Goal: Information Seeking & Learning: Learn about a topic

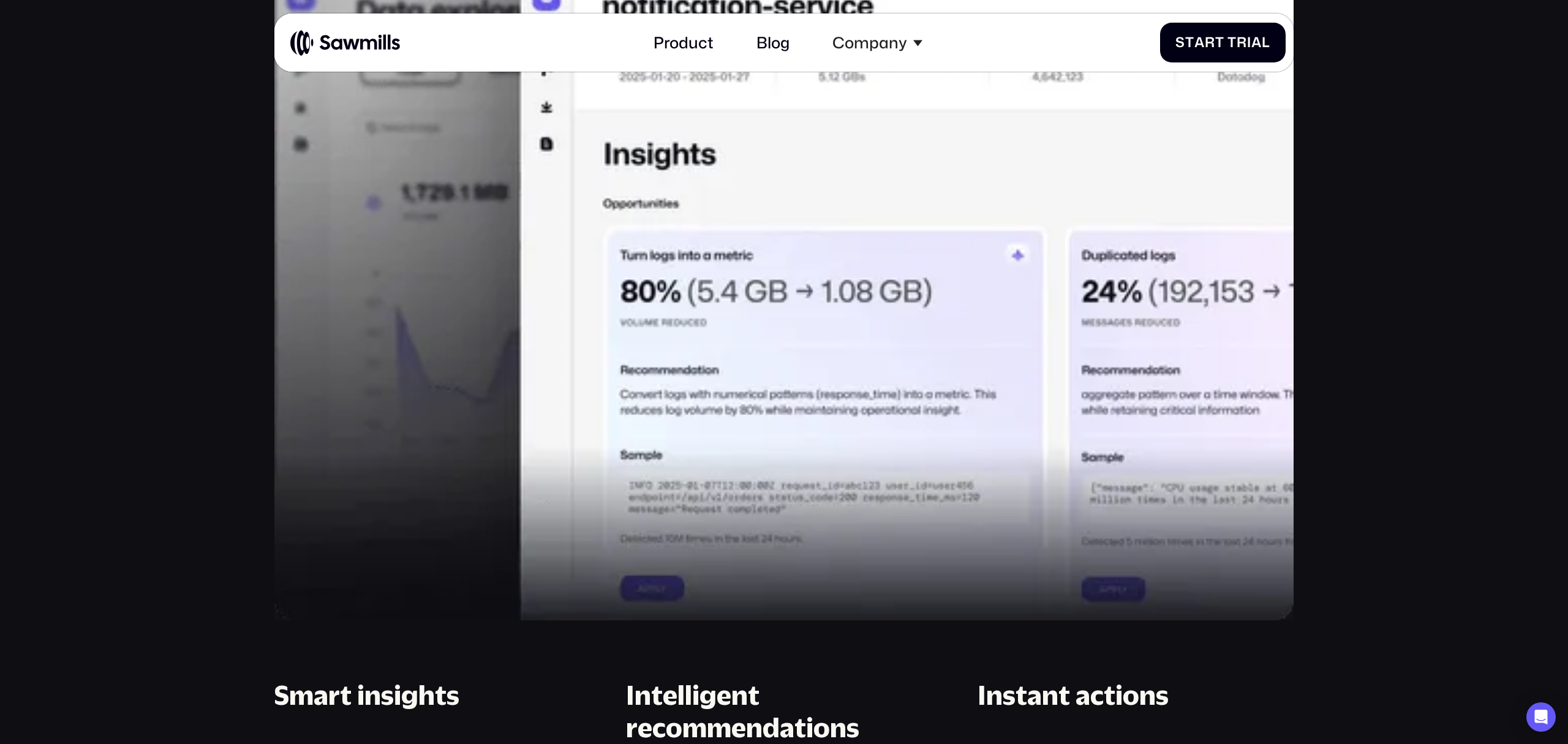
scroll to position [1386, 0]
drag, startPoint x: 925, startPoint y: 251, endPoint x: 919, endPoint y: 256, distance: 7.8
click at [924, 252] on img at bounding box center [784, 273] width 1019 height 693
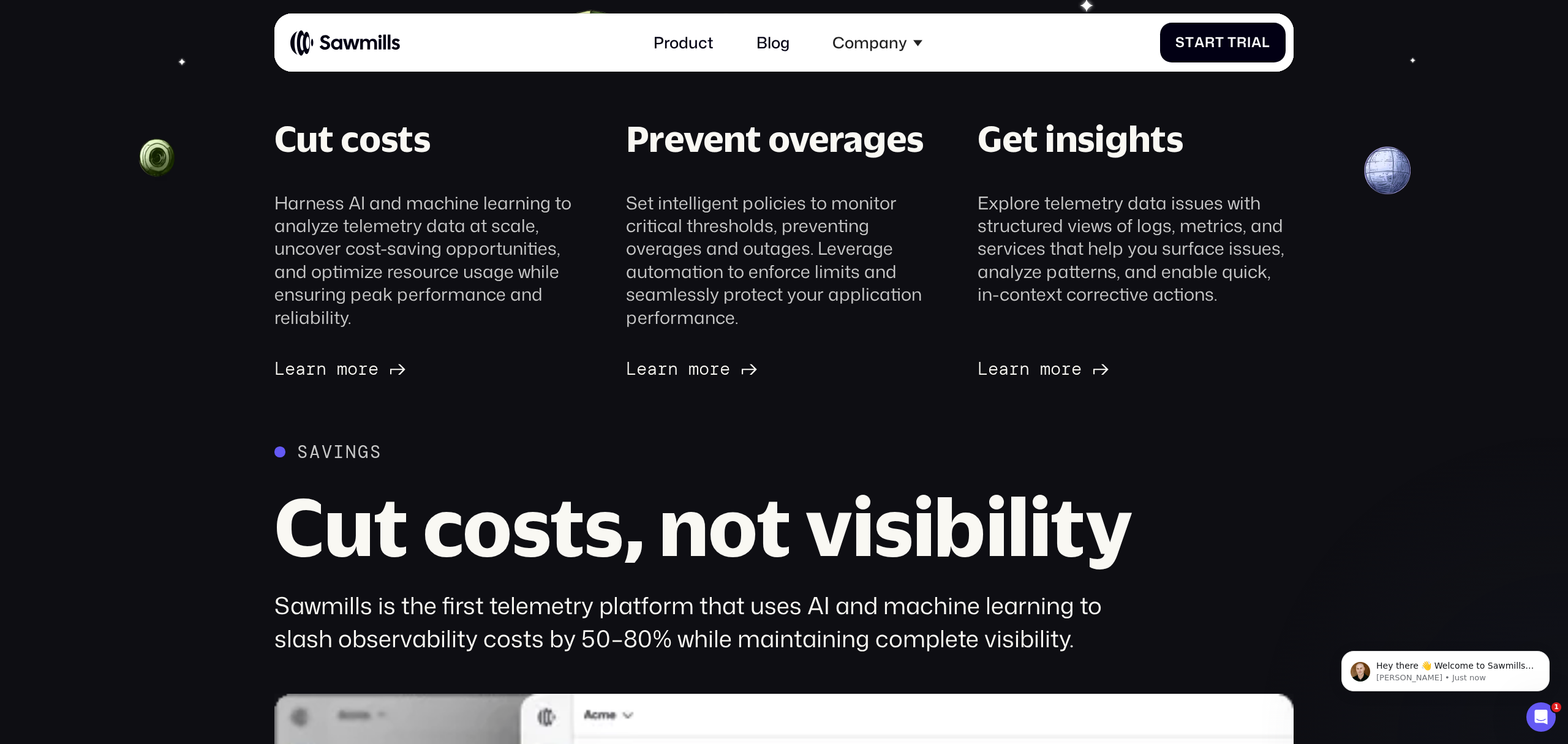
scroll to position [620, 0]
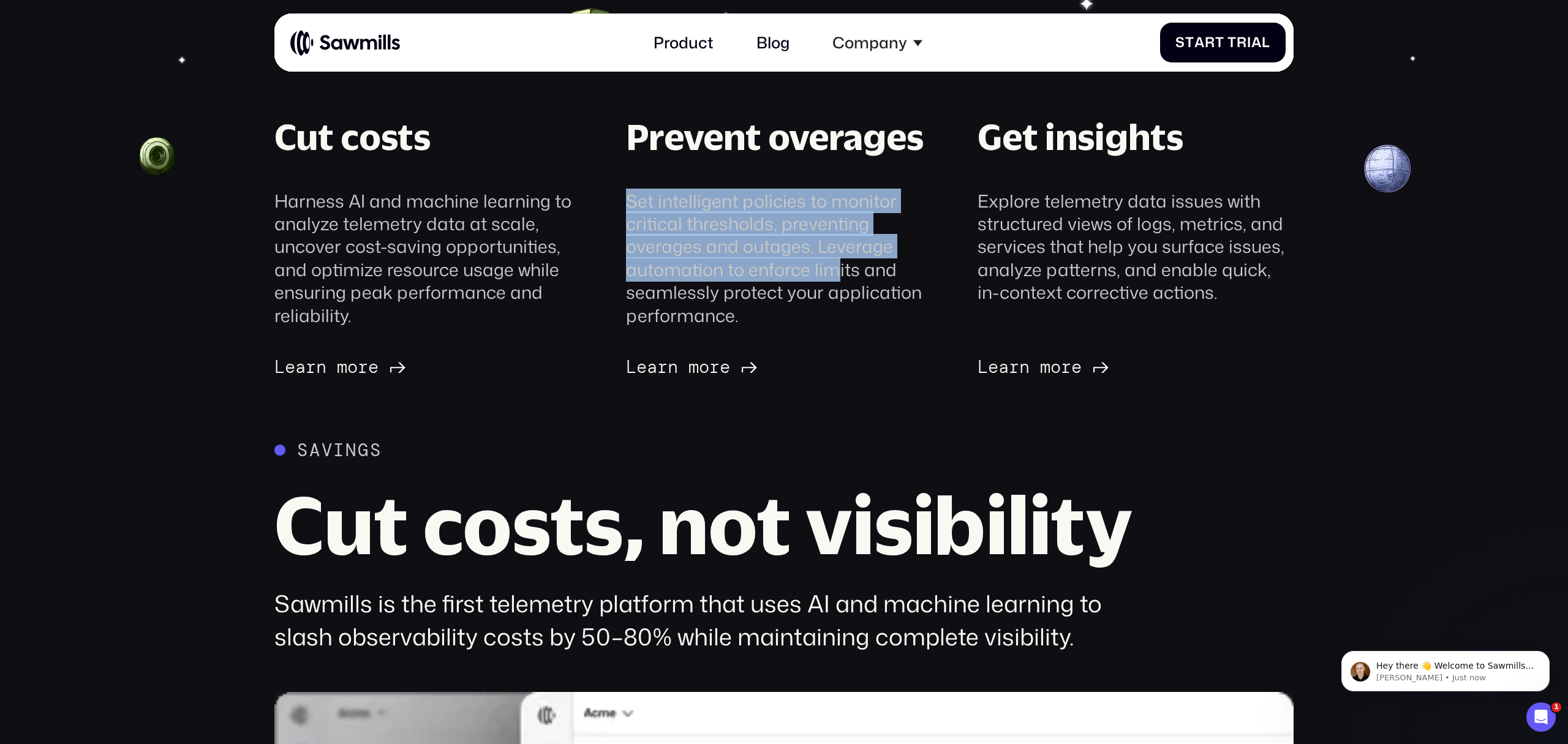
drag, startPoint x: 824, startPoint y: 246, endPoint x: 781, endPoint y: 130, distance: 123.7
click at [787, 150] on div "Prevent overages Set intelligent policies to monitor critical thresholds, preve…" at bounding box center [783, 220] width 316 height 214
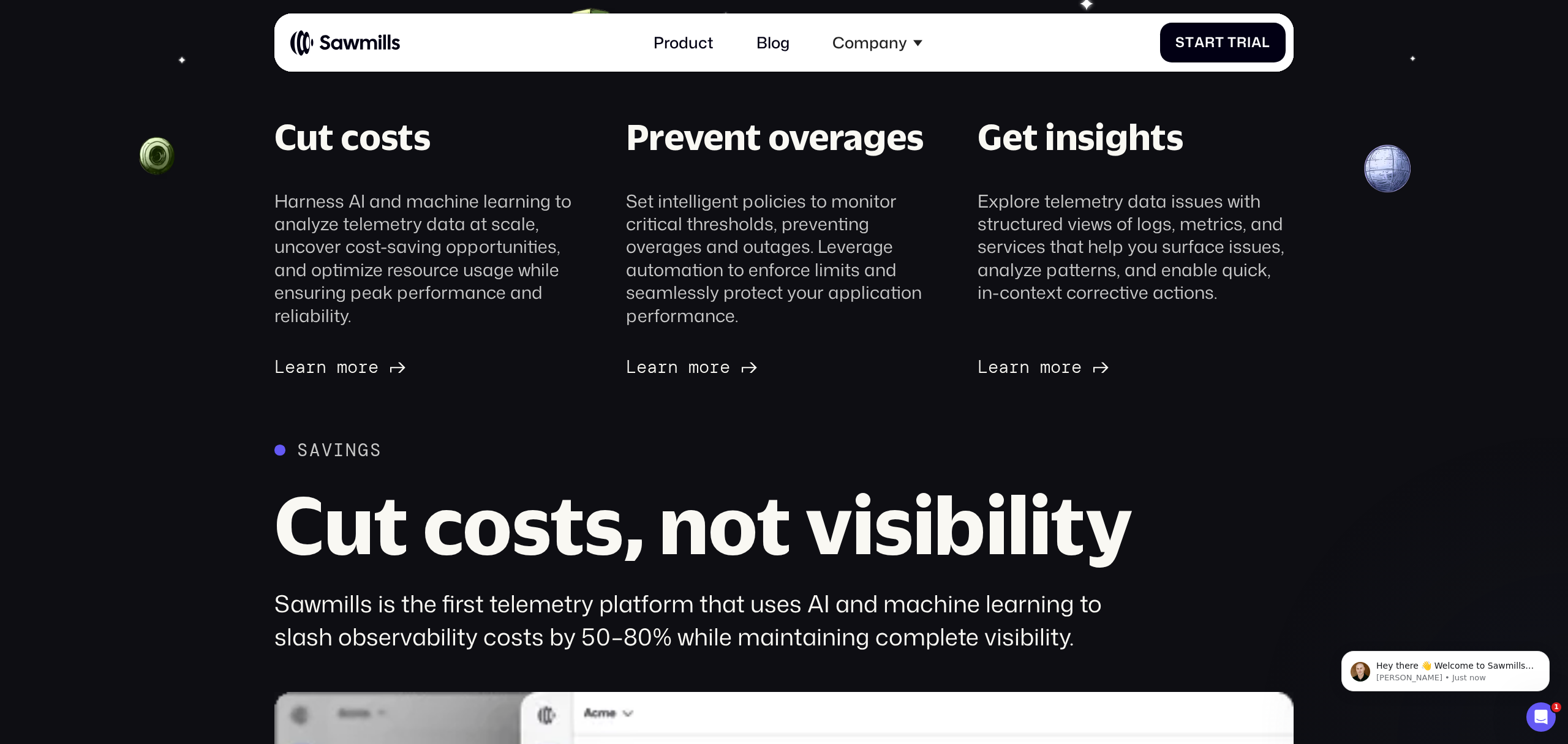
click at [778, 211] on div "Set intelligent policies to monitor critical thresholds, preventing overages an…" at bounding box center [783, 258] width 316 height 138
click at [776, 211] on div "Set intelligent policies to monitor critical thresholds, preventing overages an…" at bounding box center [783, 258] width 316 height 138
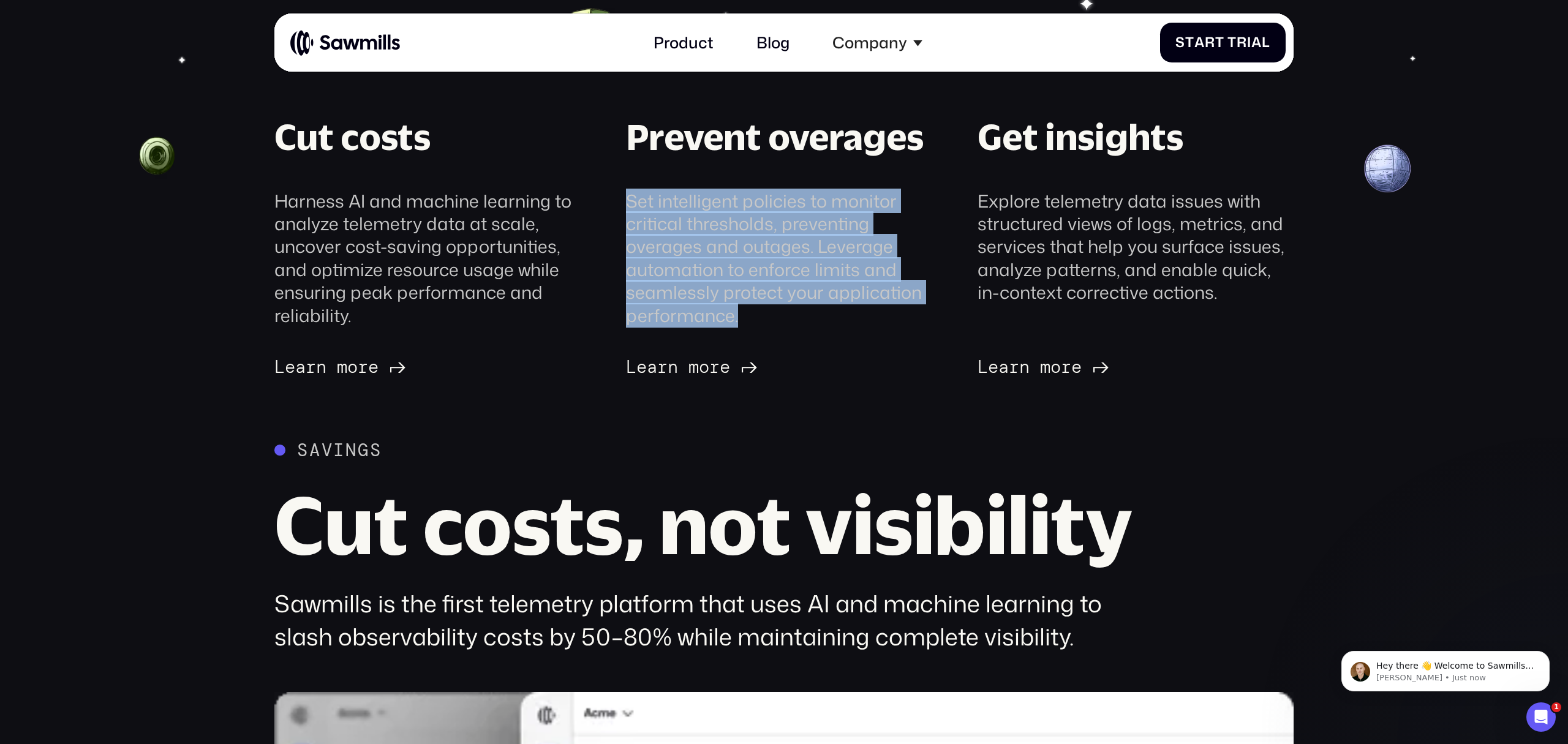
click at [776, 211] on div "Set intelligent policies to monitor critical thresholds, preventing overages an…" at bounding box center [783, 258] width 316 height 138
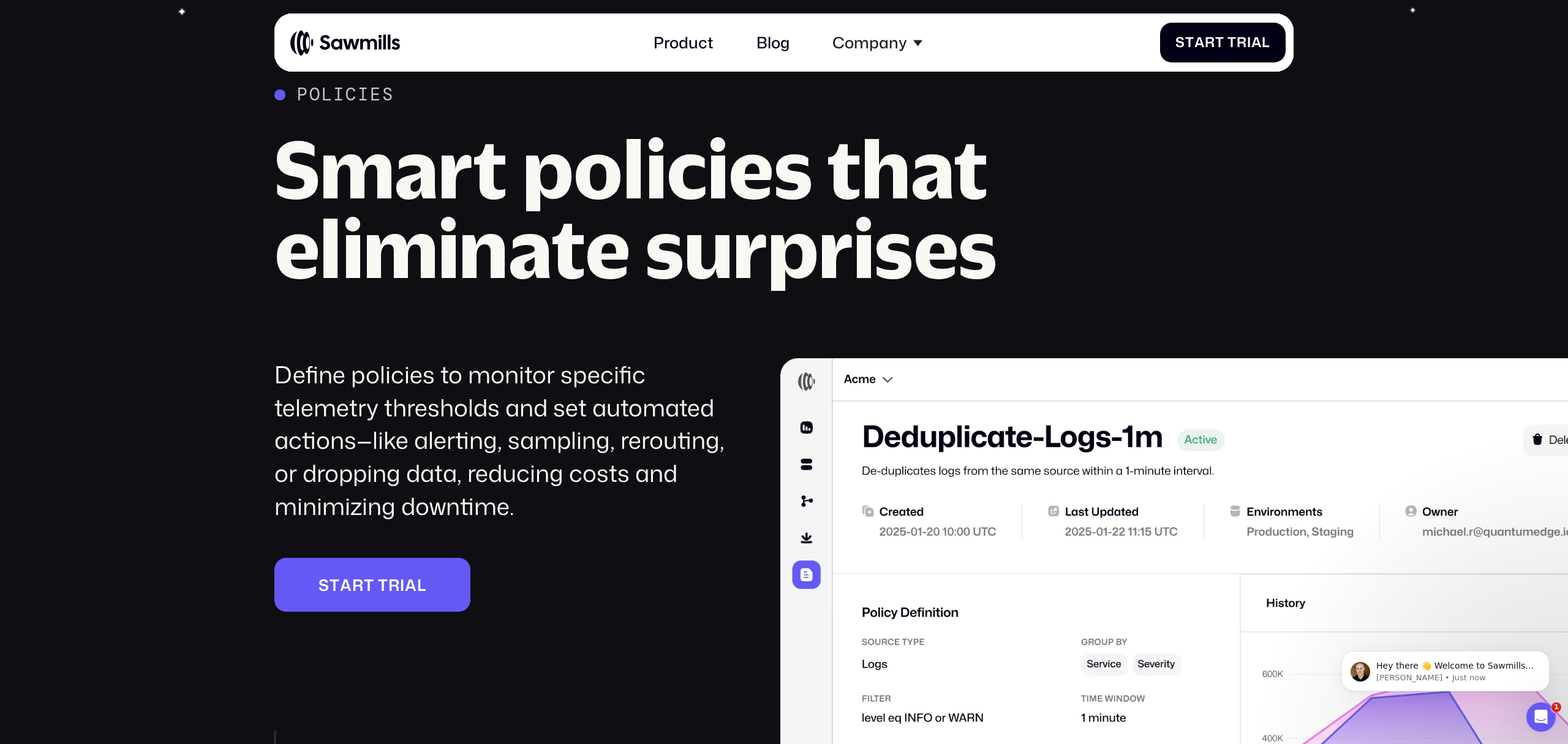
scroll to position [2583, 0]
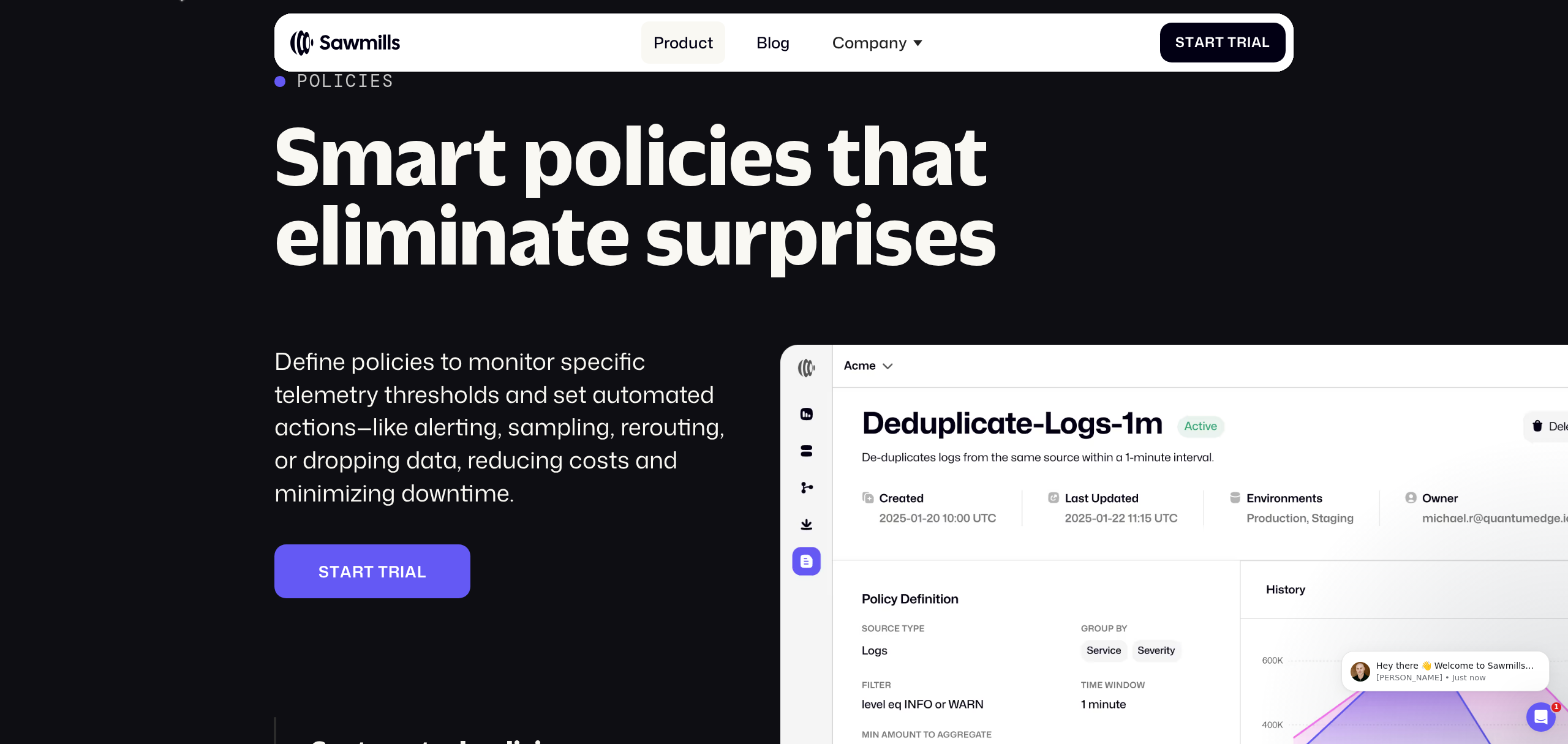
click at [681, 39] on link "Product" at bounding box center [682, 42] width 83 height 42
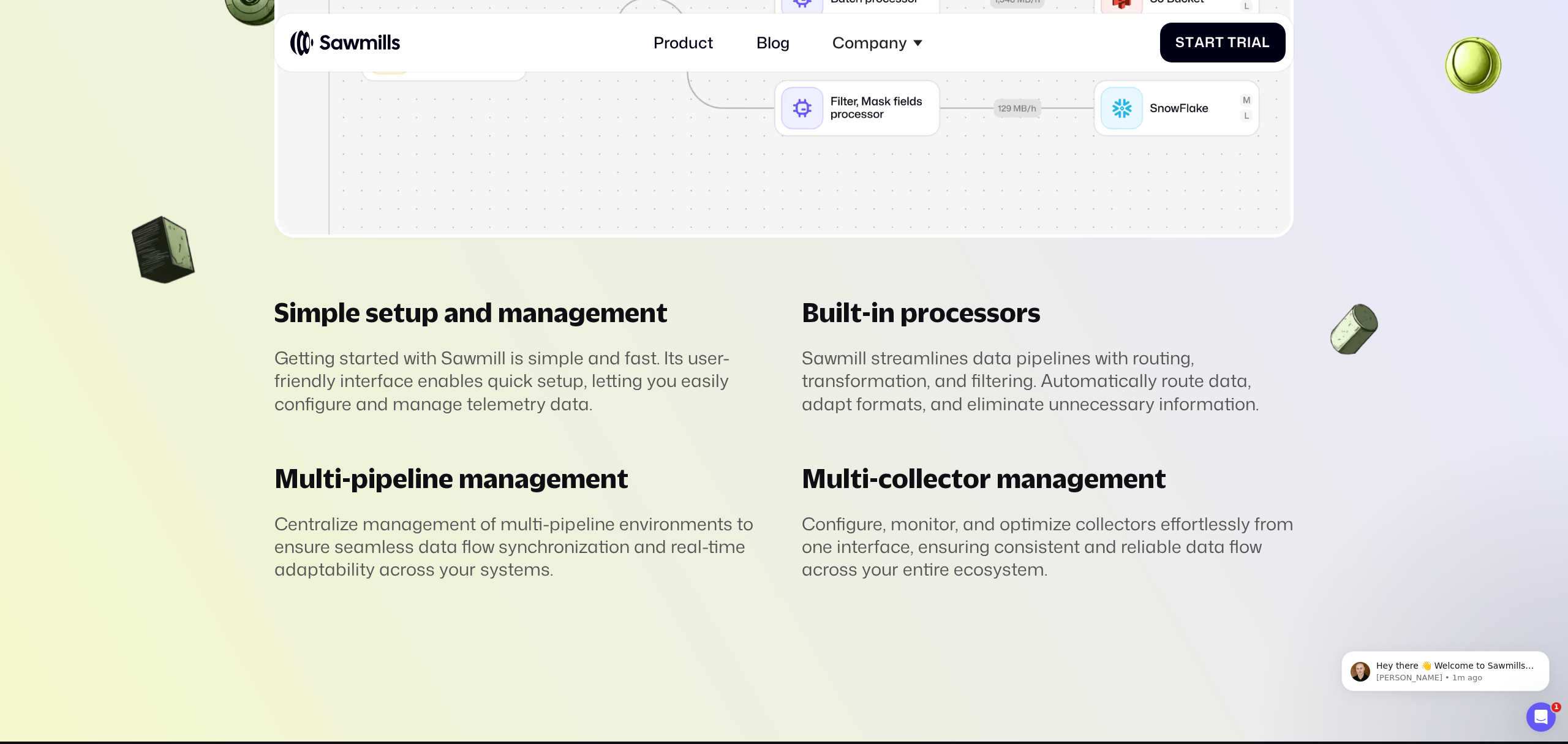
scroll to position [5323, 0]
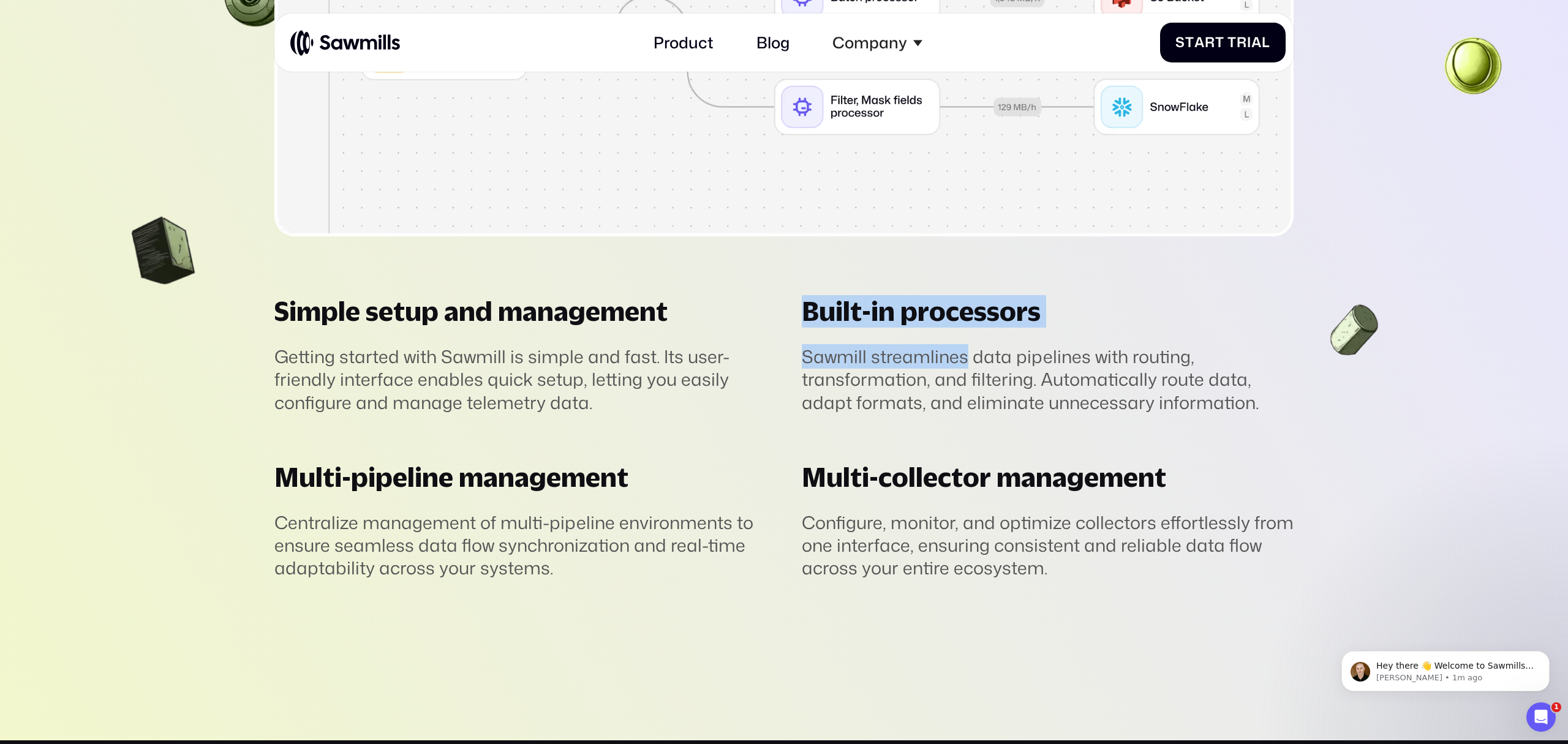
drag, startPoint x: 912, startPoint y: 269, endPoint x: 981, endPoint y: 360, distance: 114.2
click at [981, 360] on div "Sawmill streamlines data pipelines with routing, transformation, and filtering.…" at bounding box center [1048, 380] width 492 height 68
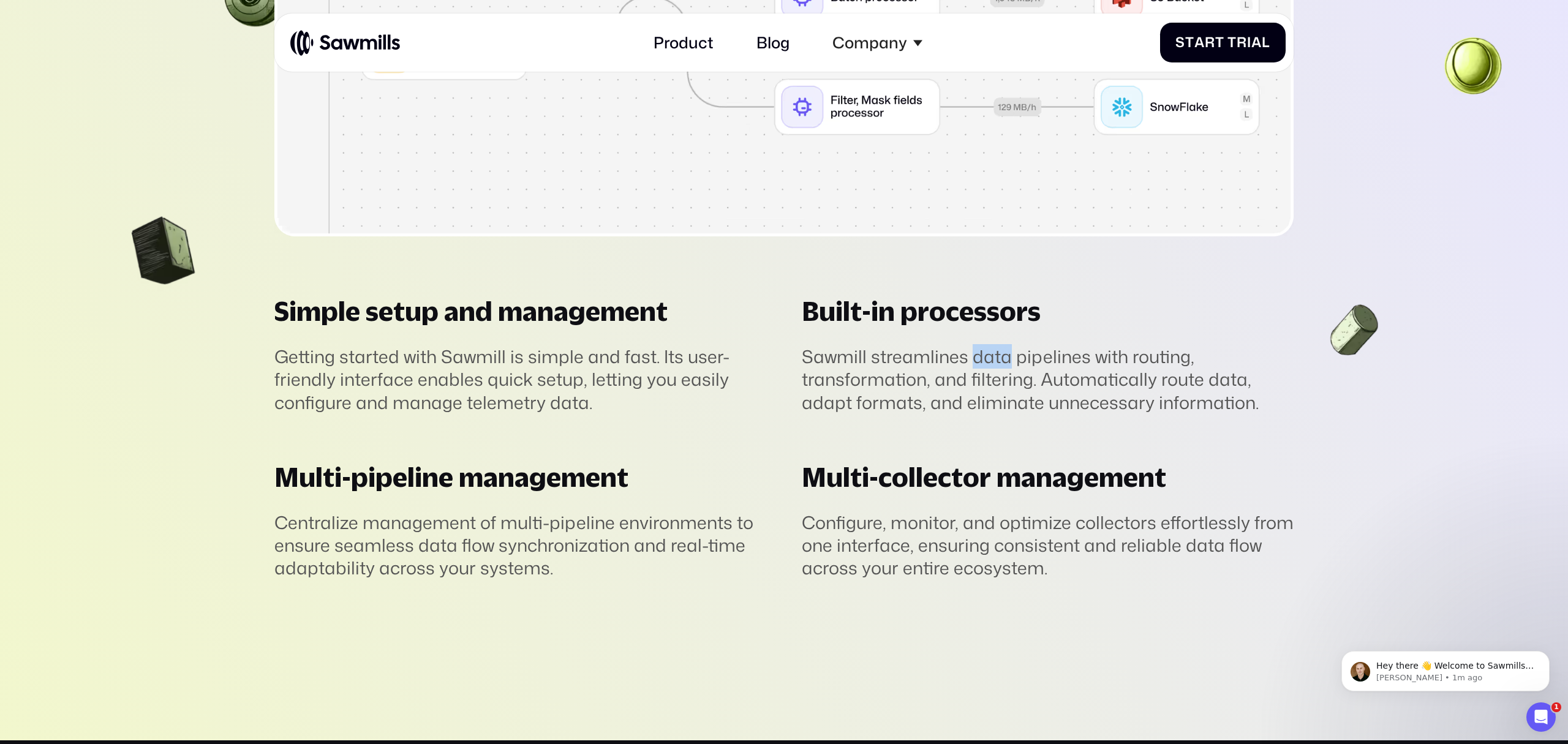
click at [981, 360] on div "Sawmill streamlines data pipelines with routing, transformation, and filtering.…" at bounding box center [1048, 380] width 492 height 68
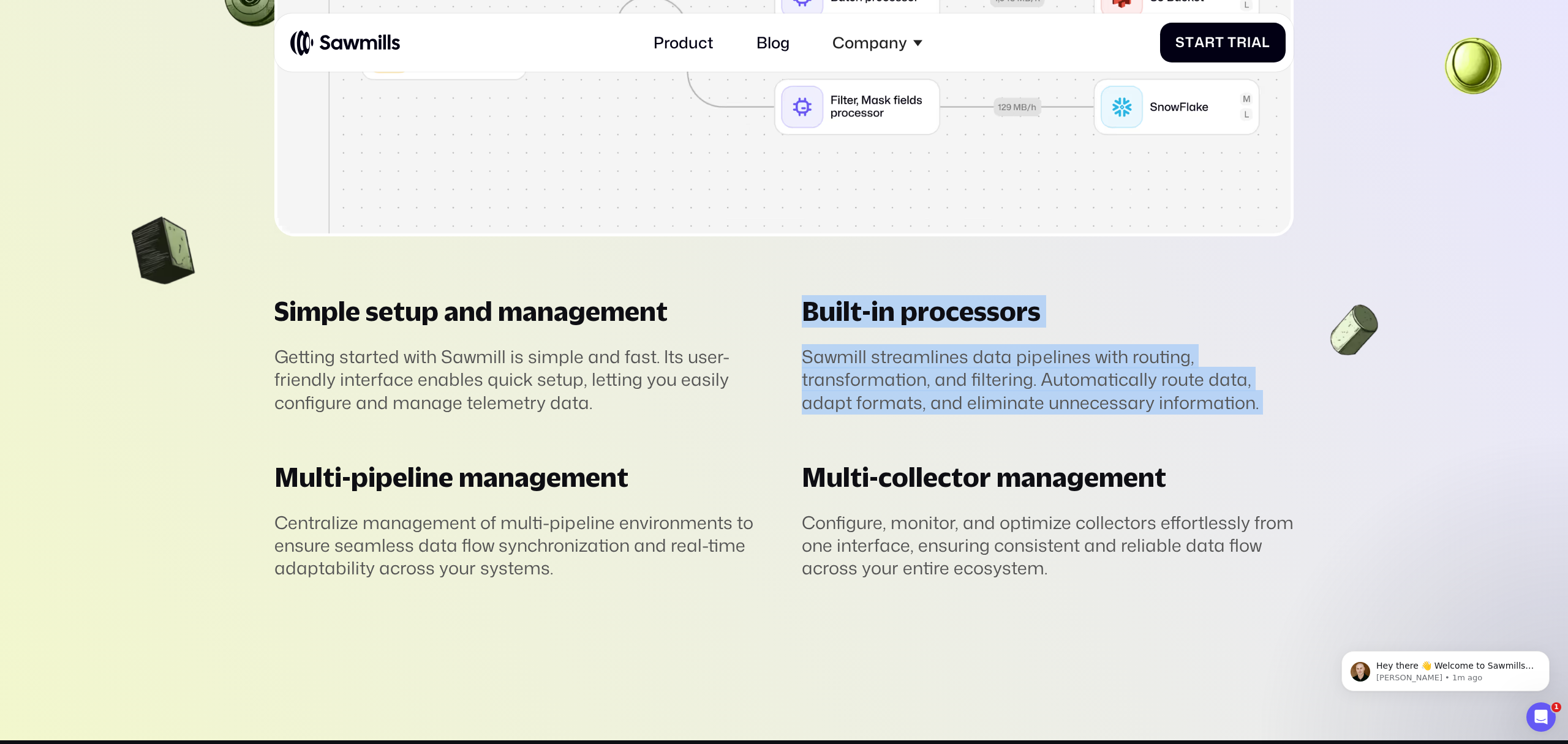
drag, startPoint x: 981, startPoint y: 360, endPoint x: 1007, endPoint y: 294, distance: 70.9
click at [997, 313] on div "Built-in processors Sawmill streamlines data pipelines with routing, transforma…" at bounding box center [1048, 354] width 527 height 119
drag, startPoint x: 1009, startPoint y: 292, endPoint x: 1036, endPoint y: 409, distance: 120.1
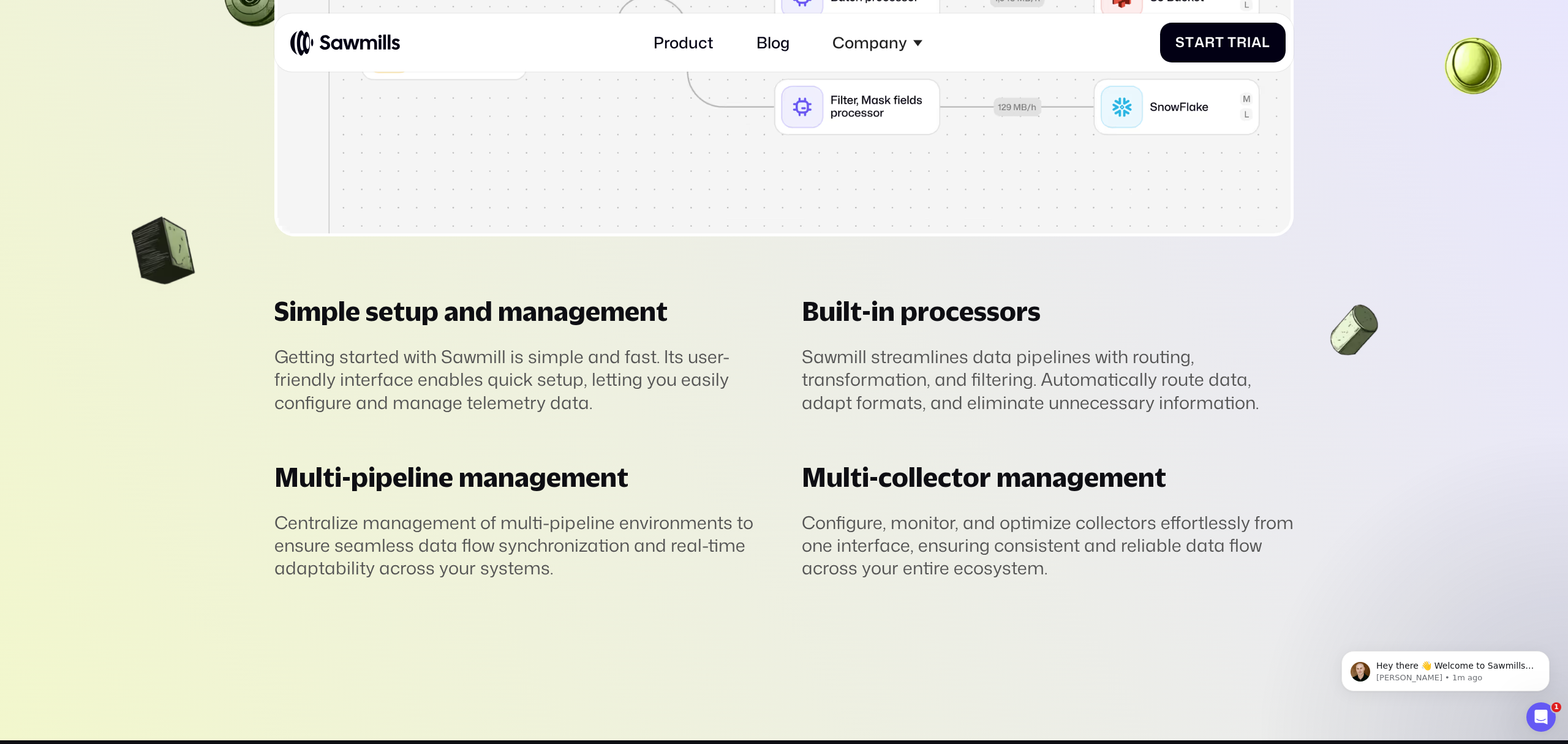
click at [1036, 409] on div "Sawmill streamlines data pipelines with routing, transformation, and filtering.…" at bounding box center [1048, 380] width 492 height 68
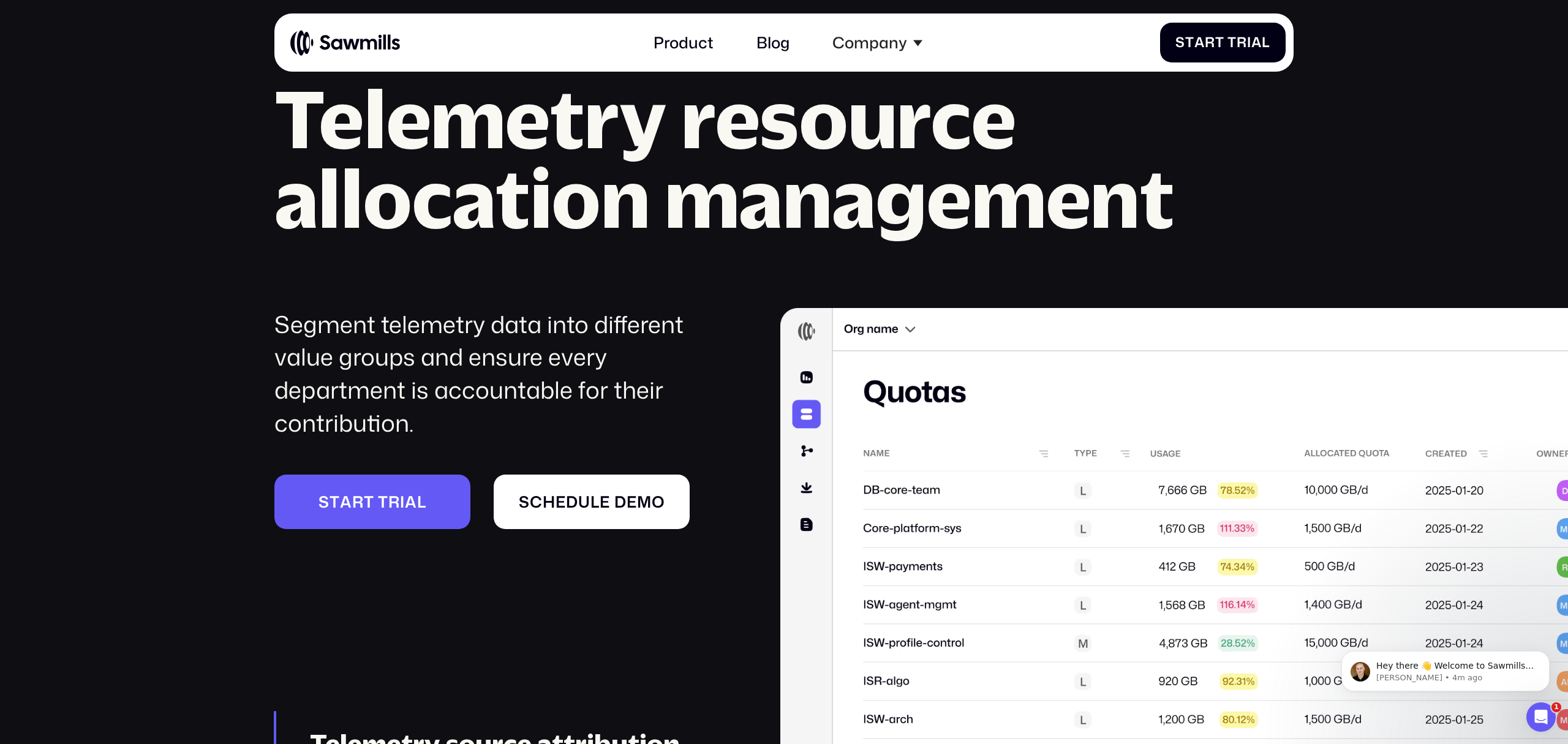
scroll to position [6187, 0]
click at [561, 322] on div "Segment telemetry data into different value groups and ensure every department …" at bounding box center [500, 373] width 451 height 132
click at [490, 329] on div "Segment telemetry data into different value groups and ensure every department …" at bounding box center [500, 373] width 451 height 132
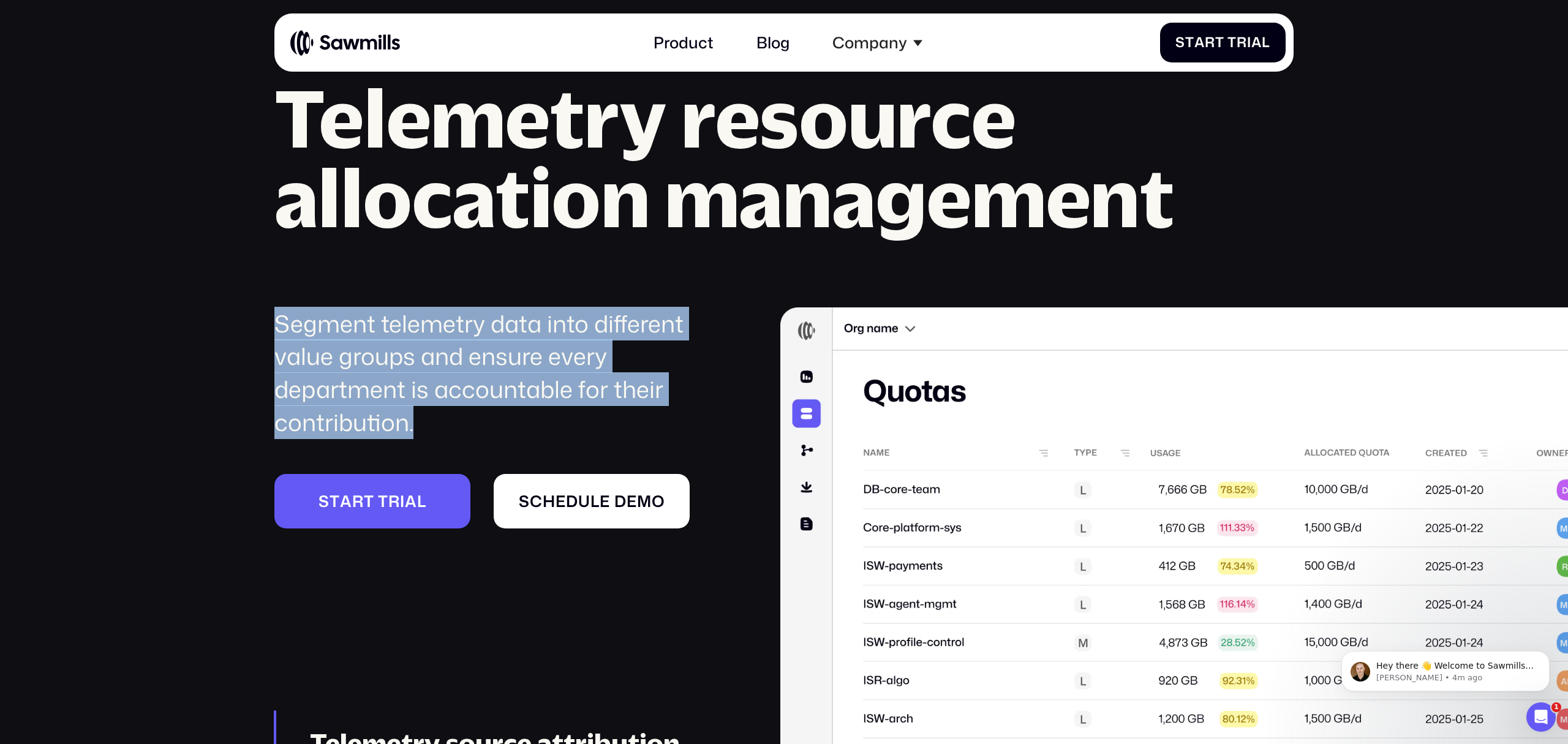
click at [490, 329] on div "Segment telemetry data into different value groups and ensure every department …" at bounding box center [500, 373] width 451 height 132
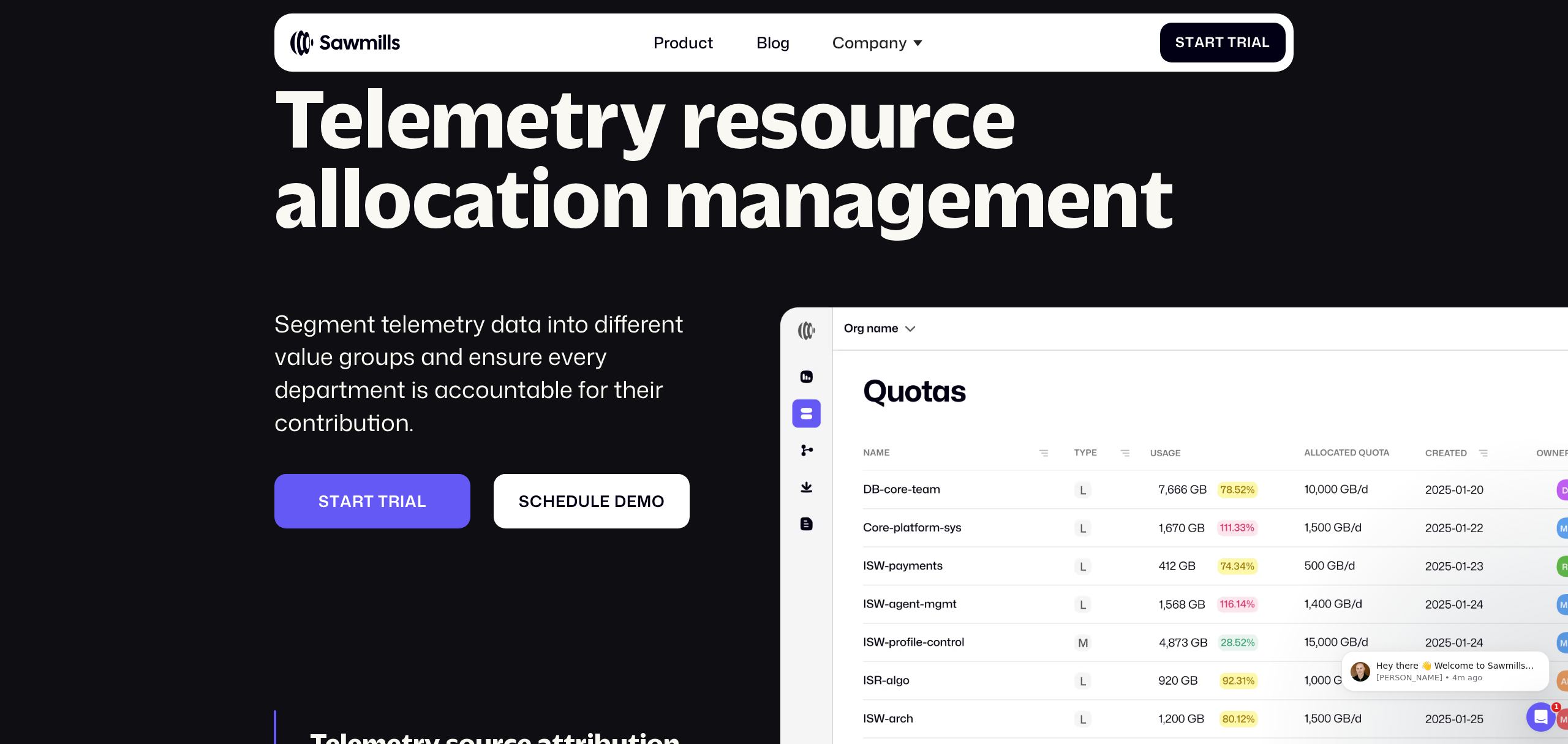
click at [520, 393] on div "Segment telemetry data into different value groups and ensure every department …" at bounding box center [500, 373] width 451 height 132
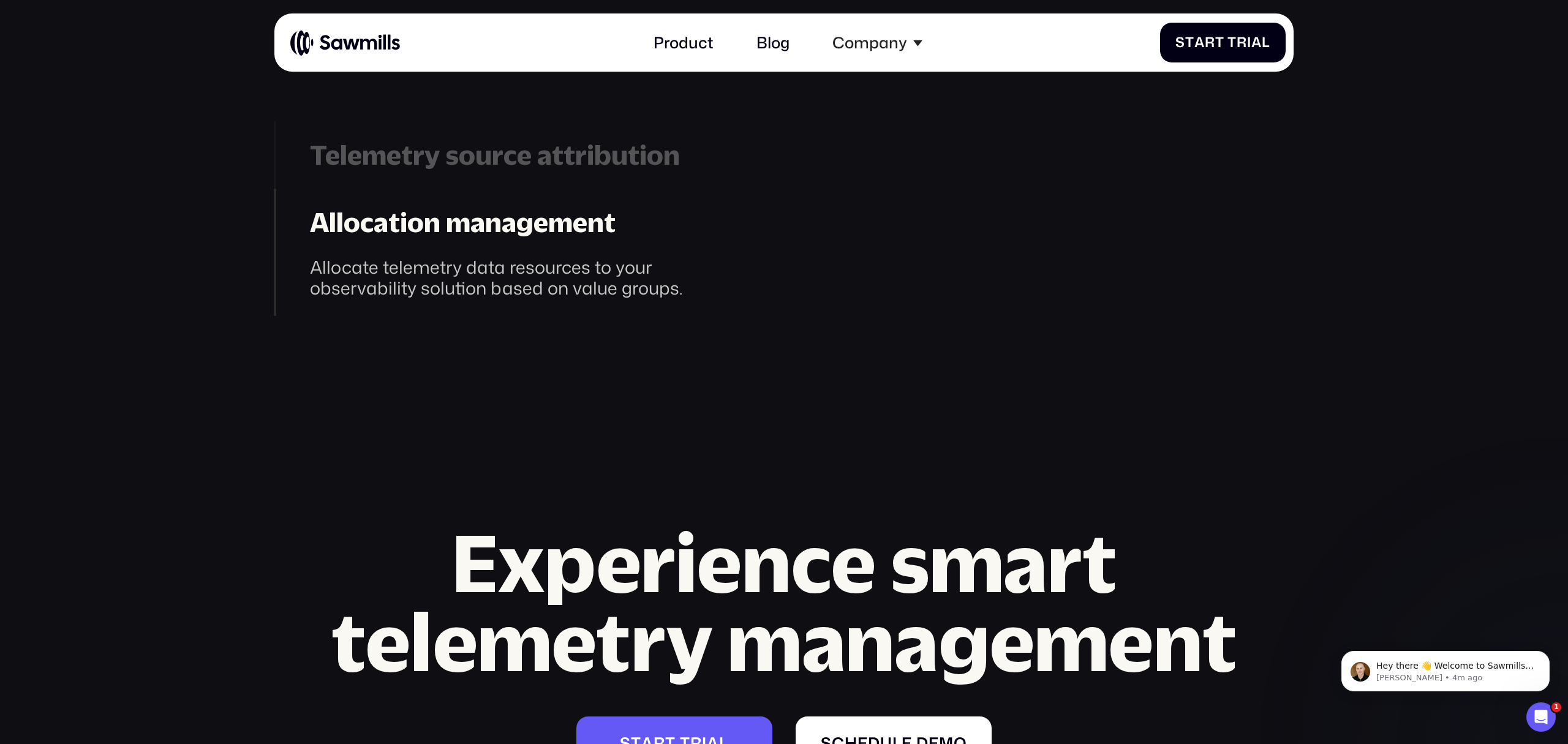
scroll to position [6788, 0]
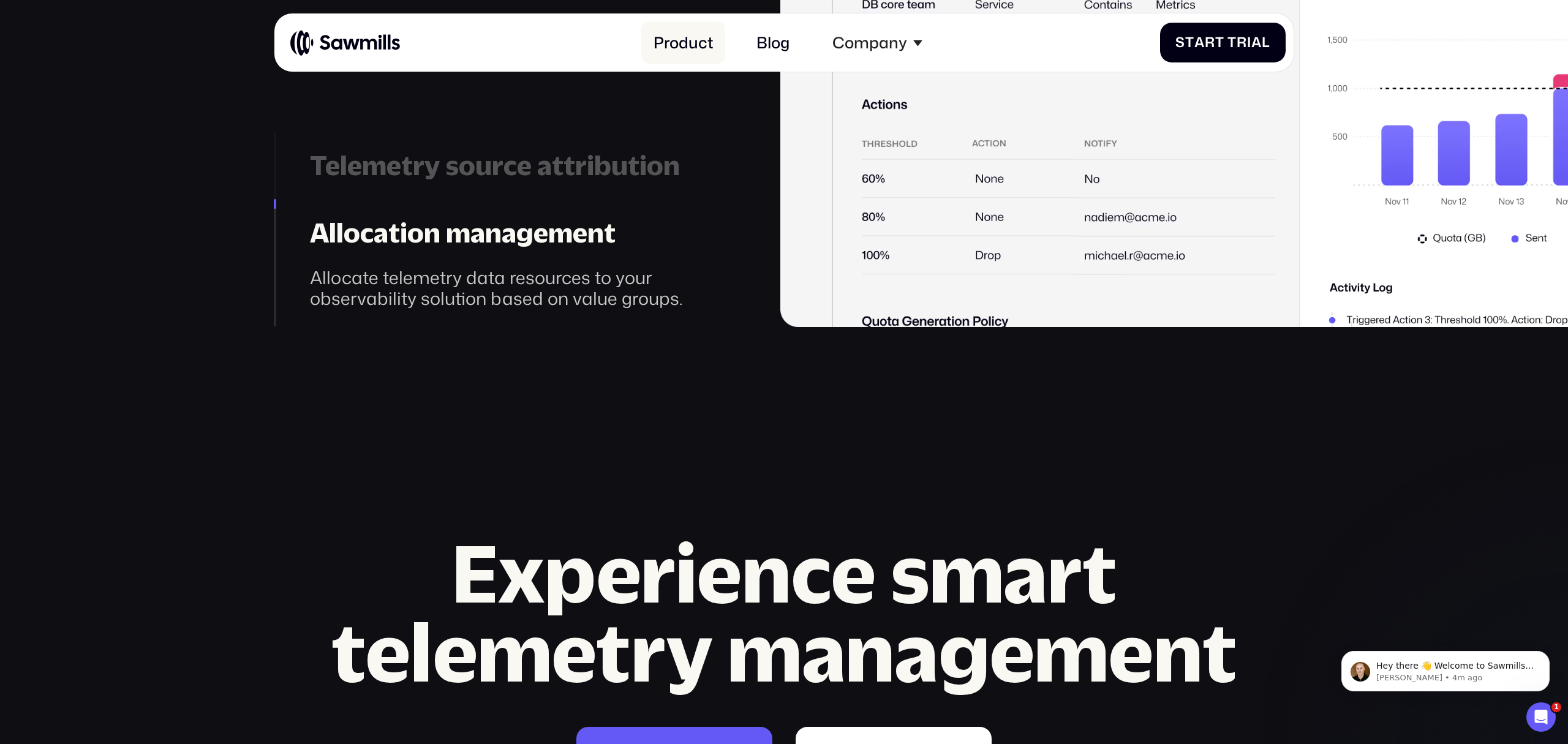
click at [704, 40] on link "Product" at bounding box center [682, 42] width 83 height 42
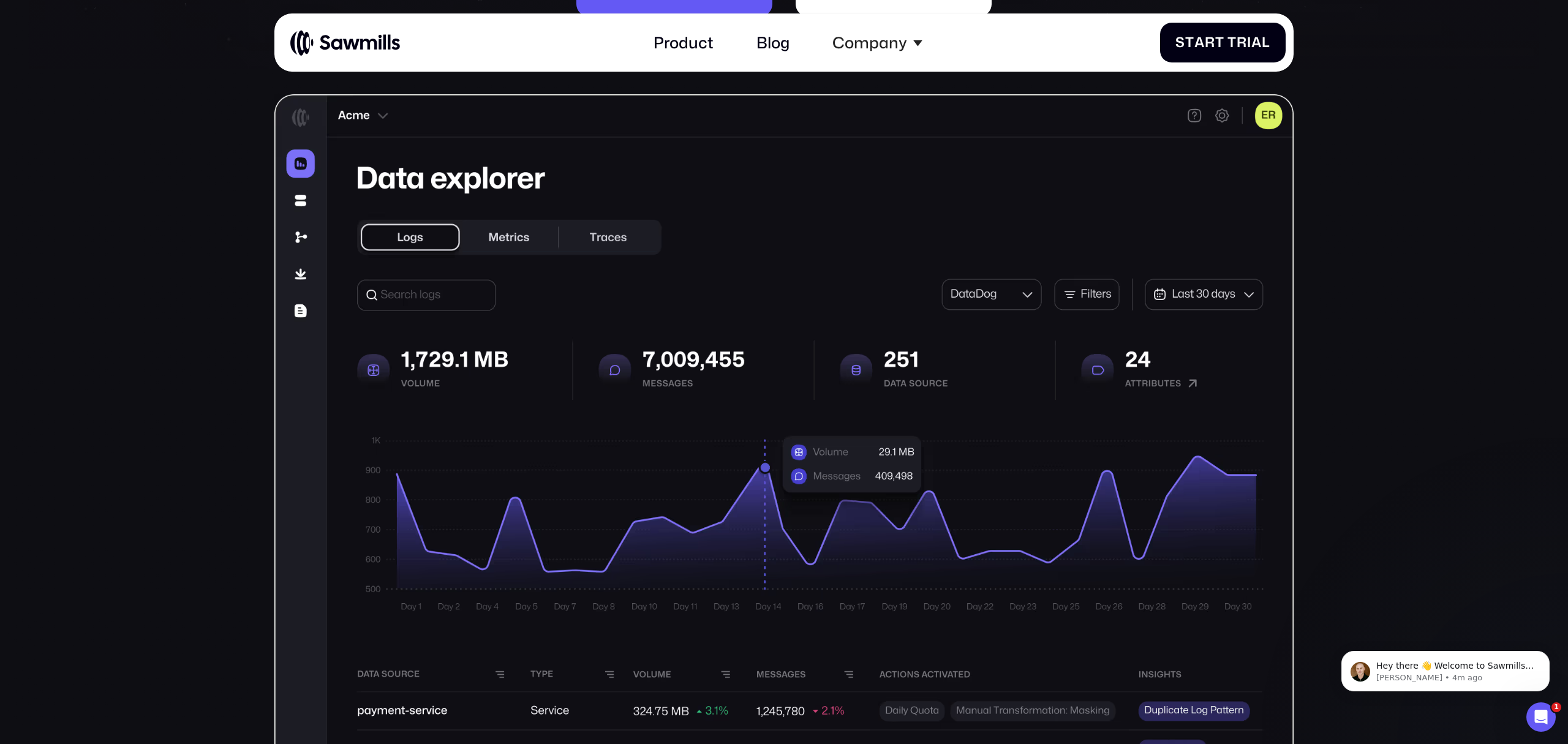
scroll to position [437, 0]
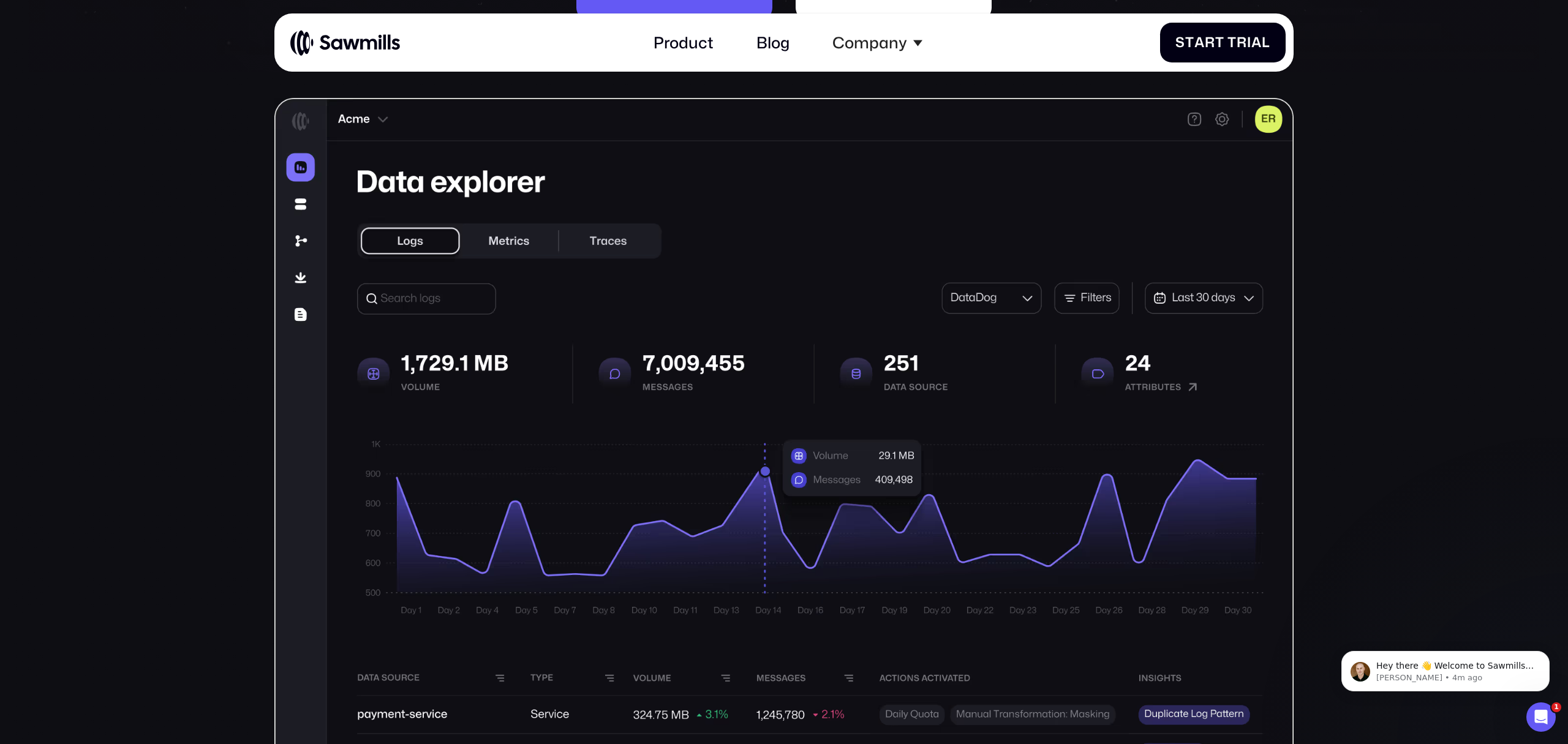
click at [465, 225] on img at bounding box center [784, 443] width 1019 height 693
click at [288, 204] on img at bounding box center [784, 443] width 1019 height 693
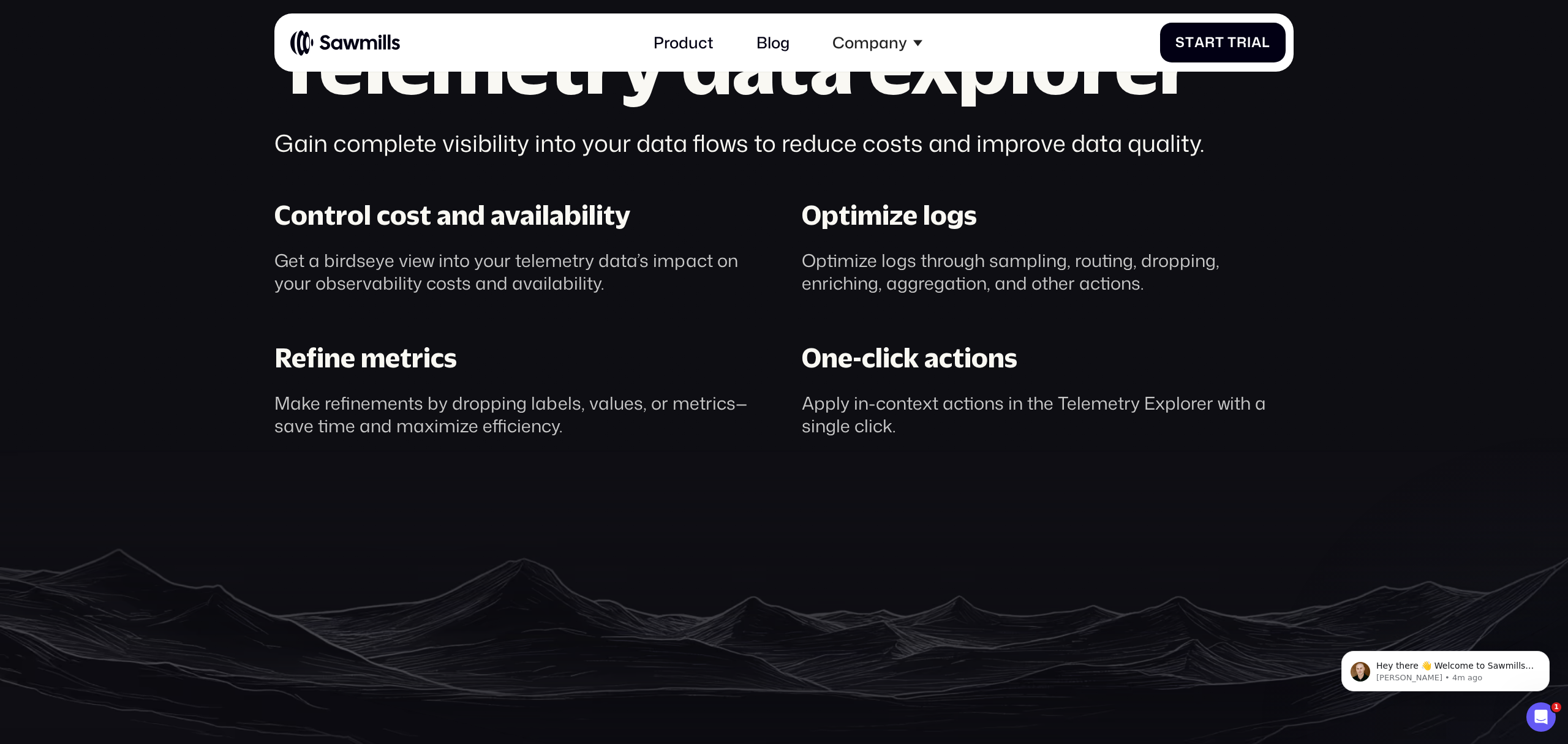
scroll to position [1303, 0]
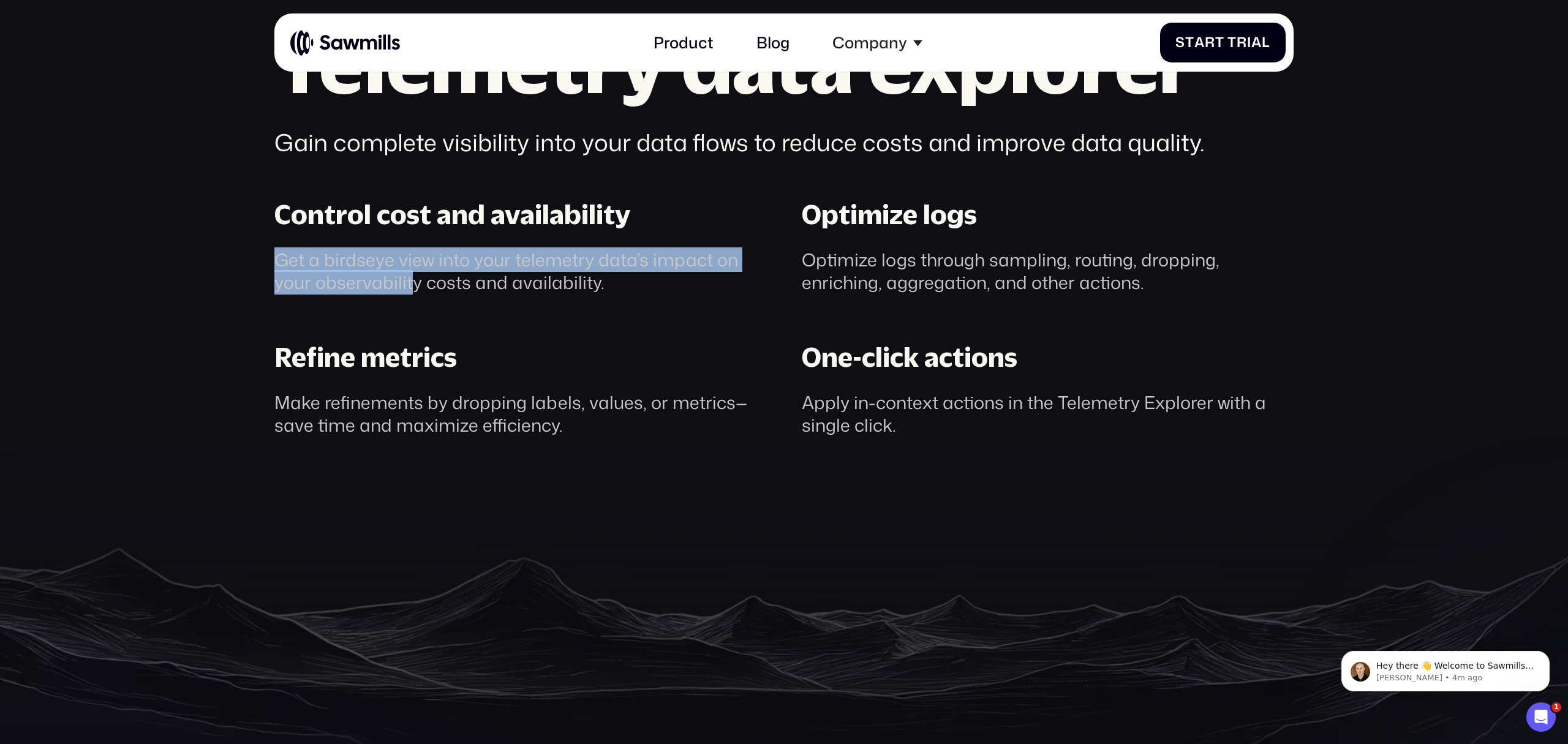
drag, startPoint x: 415, startPoint y: 279, endPoint x: 437, endPoint y: 230, distance: 53.7
click at [437, 230] on div "Control cost and availability Get a birdseye view into your telemetry data’s im…" at bounding box center [520, 247] width 527 height 96
click at [437, 230] on div "Control cost and availability" at bounding box center [453, 215] width 356 height 33
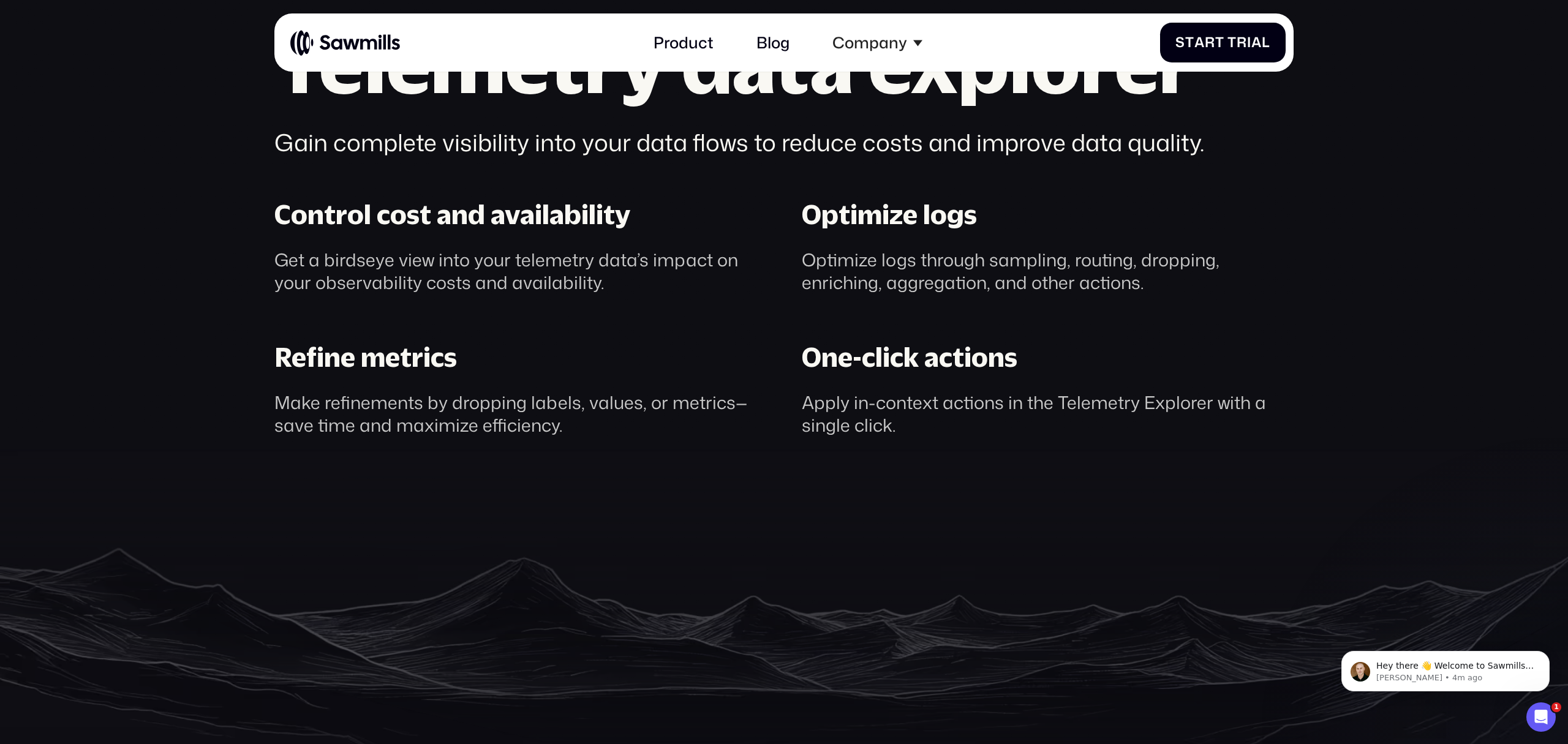
click at [497, 396] on div "Make refinements by dropping labels, values, or metrics— save time and maximize…" at bounding box center [520, 414] width 492 height 46
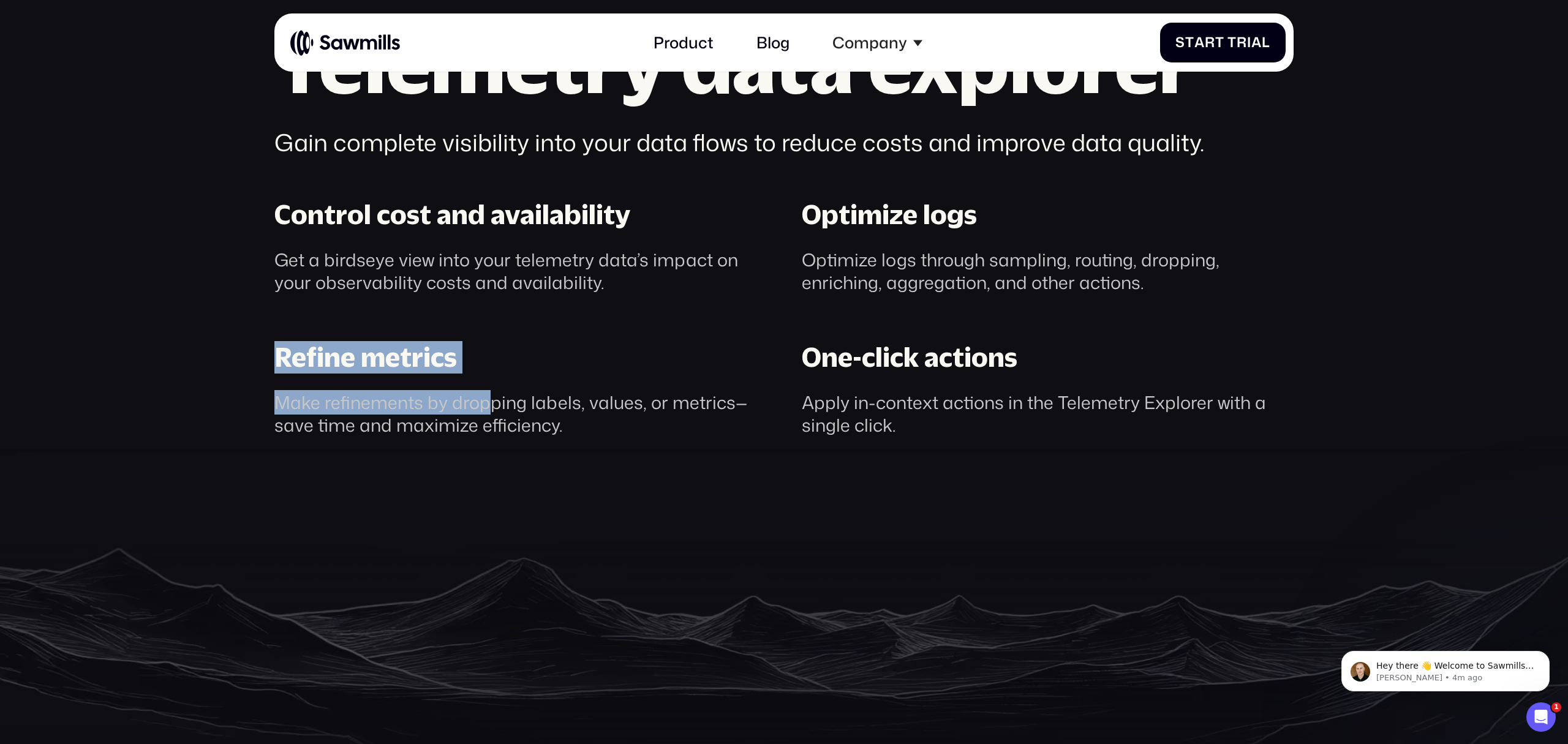
drag, startPoint x: 469, startPoint y: 344, endPoint x: 492, endPoint y: 407, distance: 67.1
click at [492, 407] on div "Control cost and availability Get a birdseye view into your telemetry data’s im…" at bounding box center [784, 318] width 1054 height 239
click at [492, 407] on div "Make refinements by dropping labels, values, or metrics— save time and maximize…" at bounding box center [520, 414] width 492 height 46
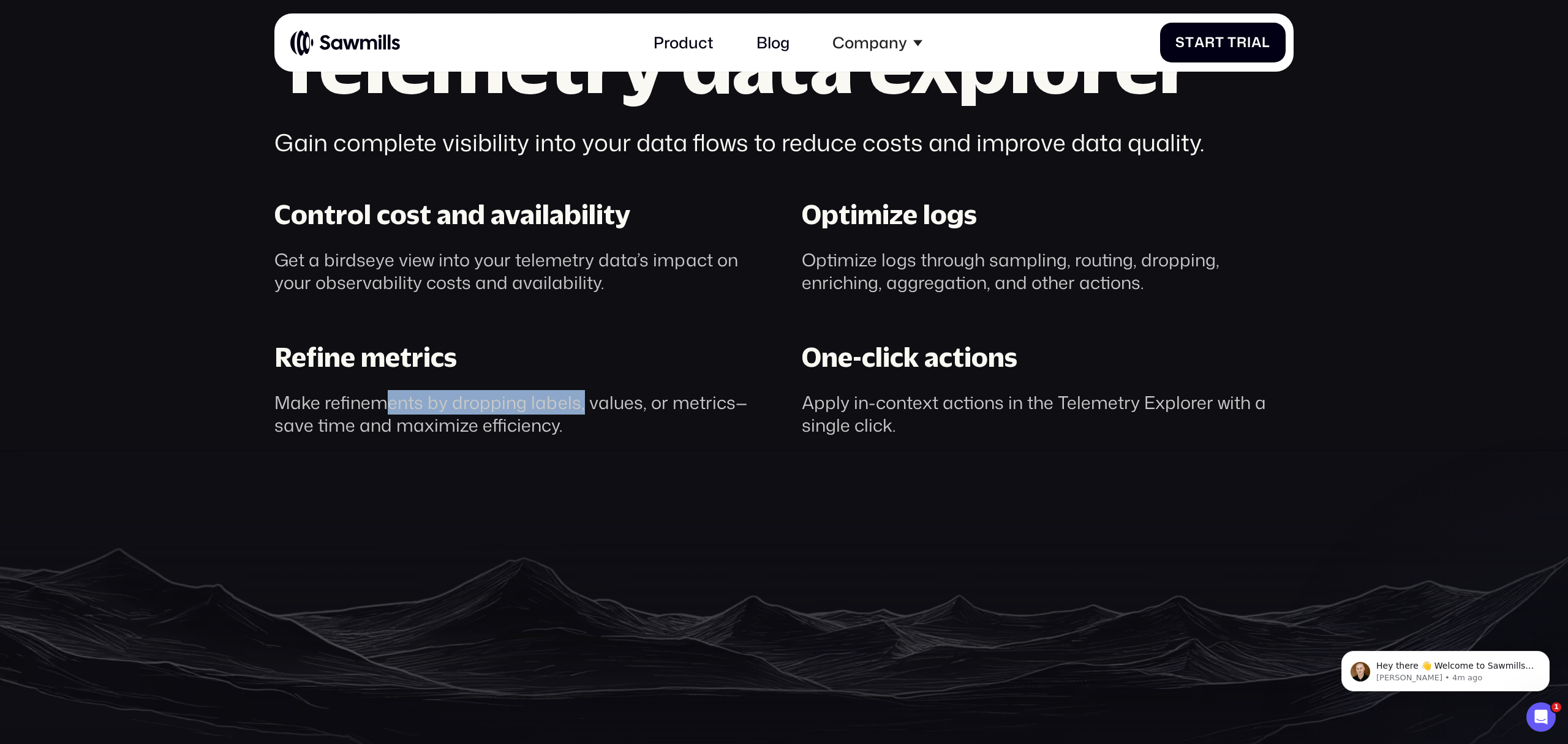
drag, startPoint x: 383, startPoint y: 404, endPoint x: 626, endPoint y: 387, distance: 243.6
click at [597, 391] on div "Make refinements by dropping labels, values, or metrics— save time and maximize…" at bounding box center [520, 414] width 492 height 46
click at [626, 389] on div "Refine metrics Make refinements by dropping labels, values, or metrics— save ti…" at bounding box center [520, 390] width 527 height 96
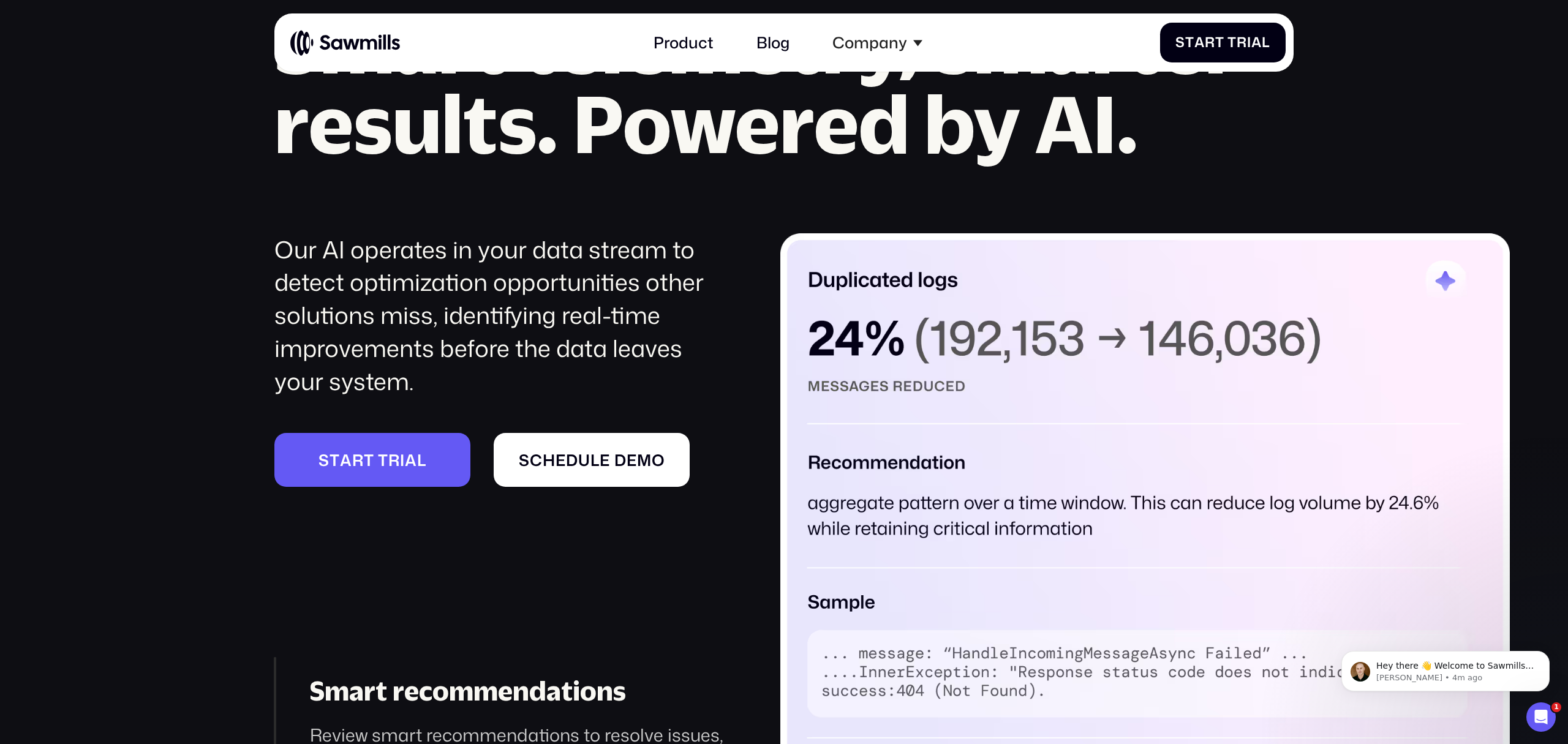
scroll to position [2209, 0]
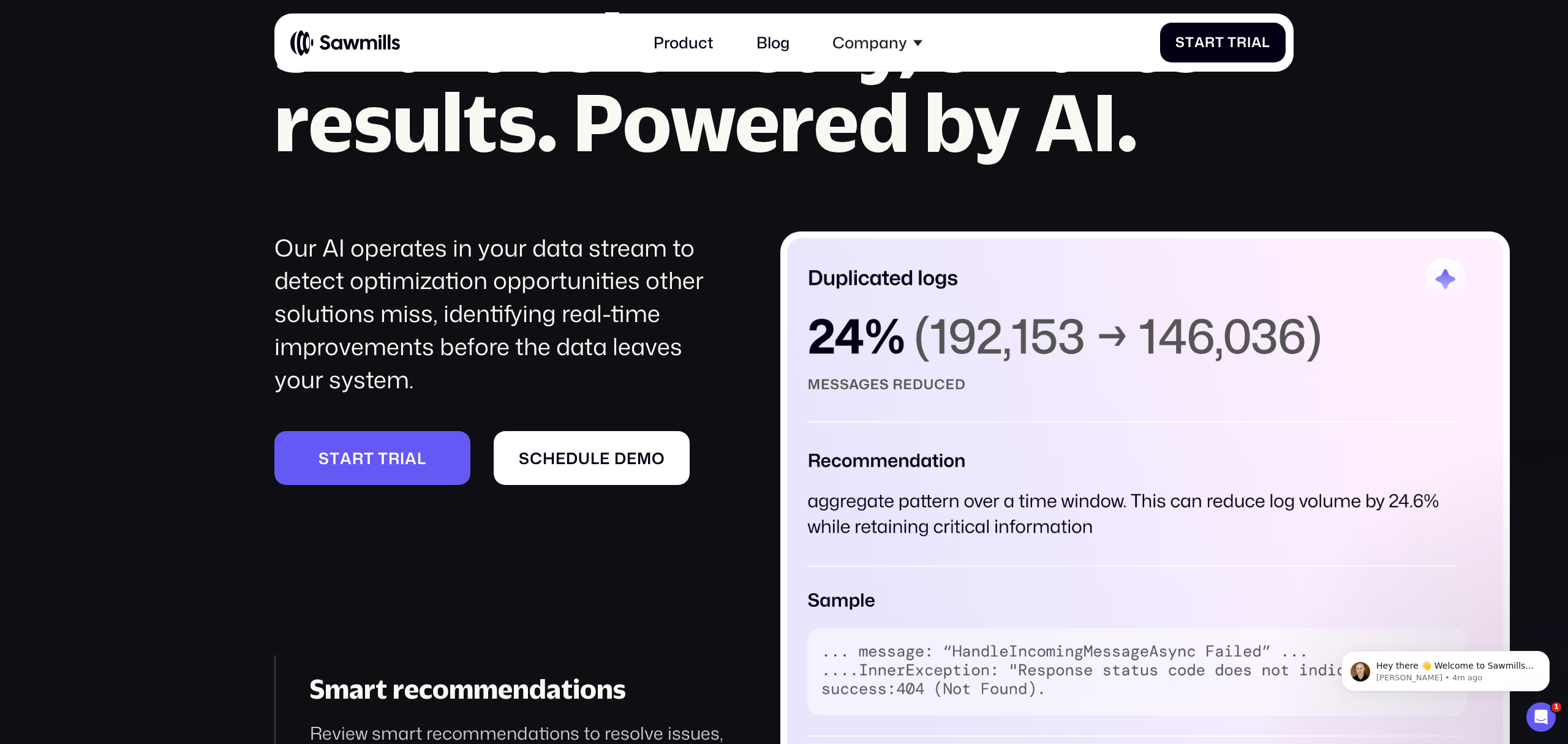
click at [1102, 562] on img at bounding box center [1145, 541] width 730 height 619
click at [1048, 517] on img at bounding box center [1145, 541] width 730 height 619
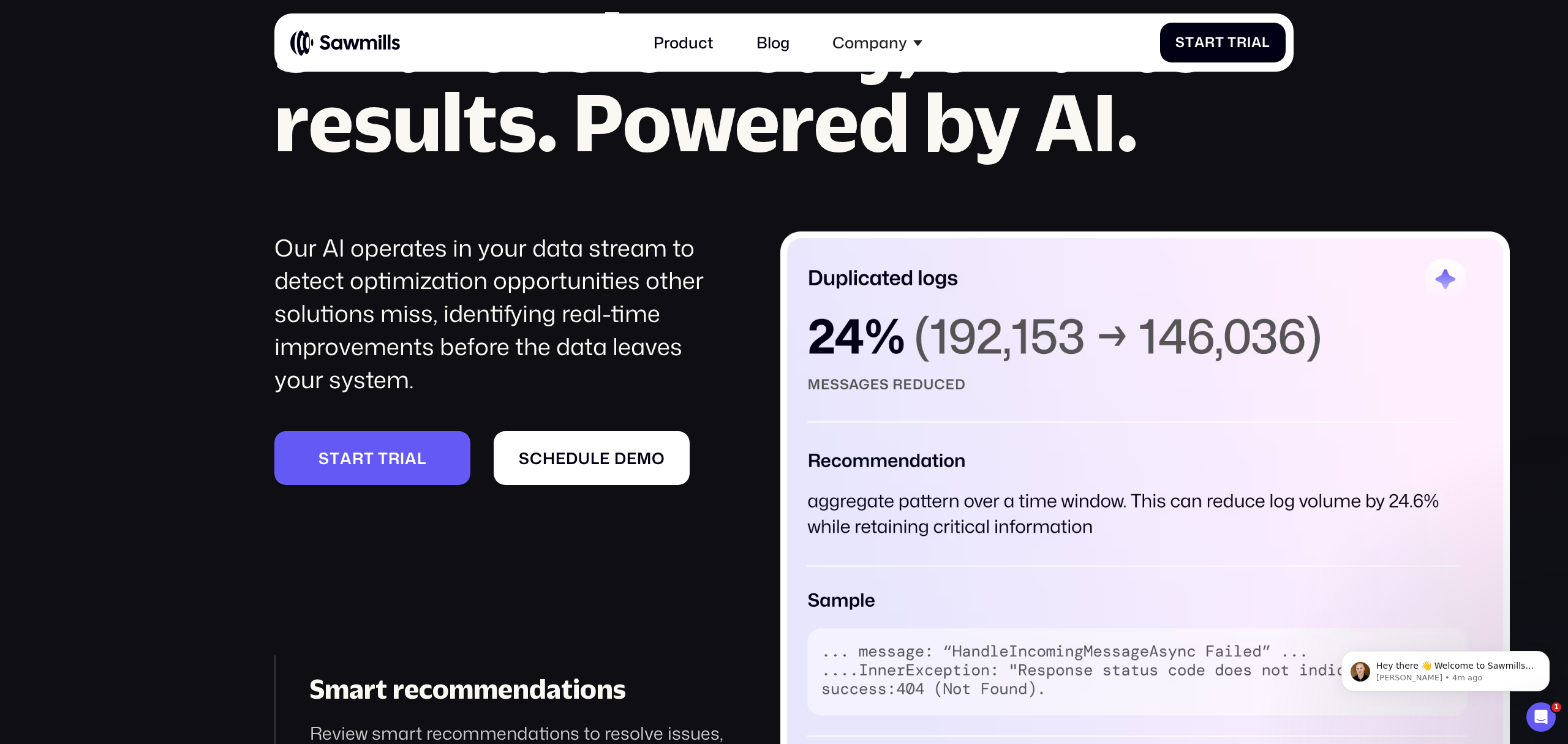
drag, startPoint x: 1049, startPoint y: 517, endPoint x: 1000, endPoint y: 446, distance: 86.3
click at [1000, 446] on img at bounding box center [1145, 541] width 730 height 619
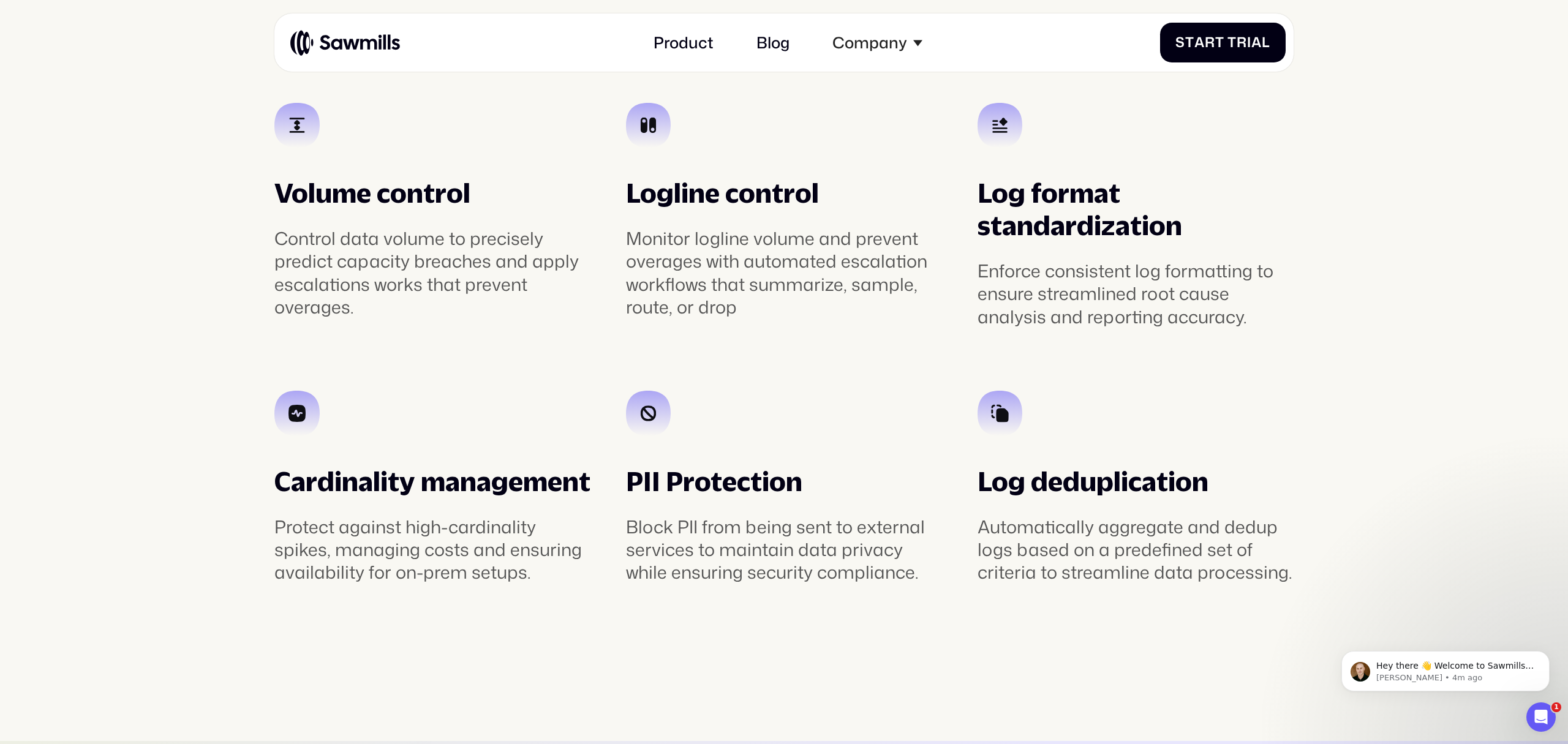
scroll to position [3687, 0]
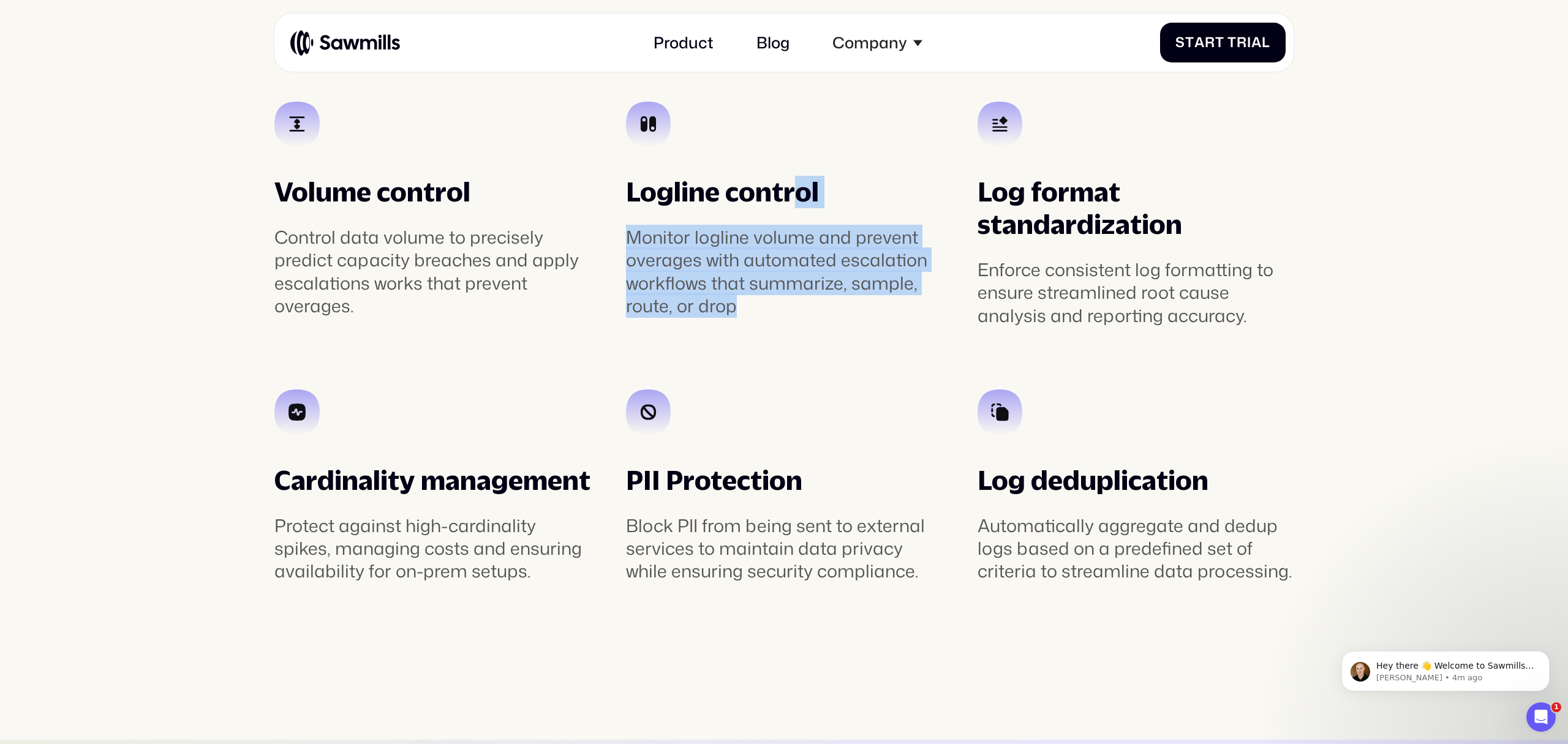
drag, startPoint x: 758, startPoint y: 301, endPoint x: 796, endPoint y: 184, distance: 123.0
click at [796, 187] on div "Logline control Monitor logline volume and prevent overages with automated esca…" at bounding box center [784, 246] width 318 height 141
click at [795, 184] on div "Logline control" at bounding box center [784, 192] width 318 height 33
